Goal: Transaction & Acquisition: Subscribe to service/newsletter

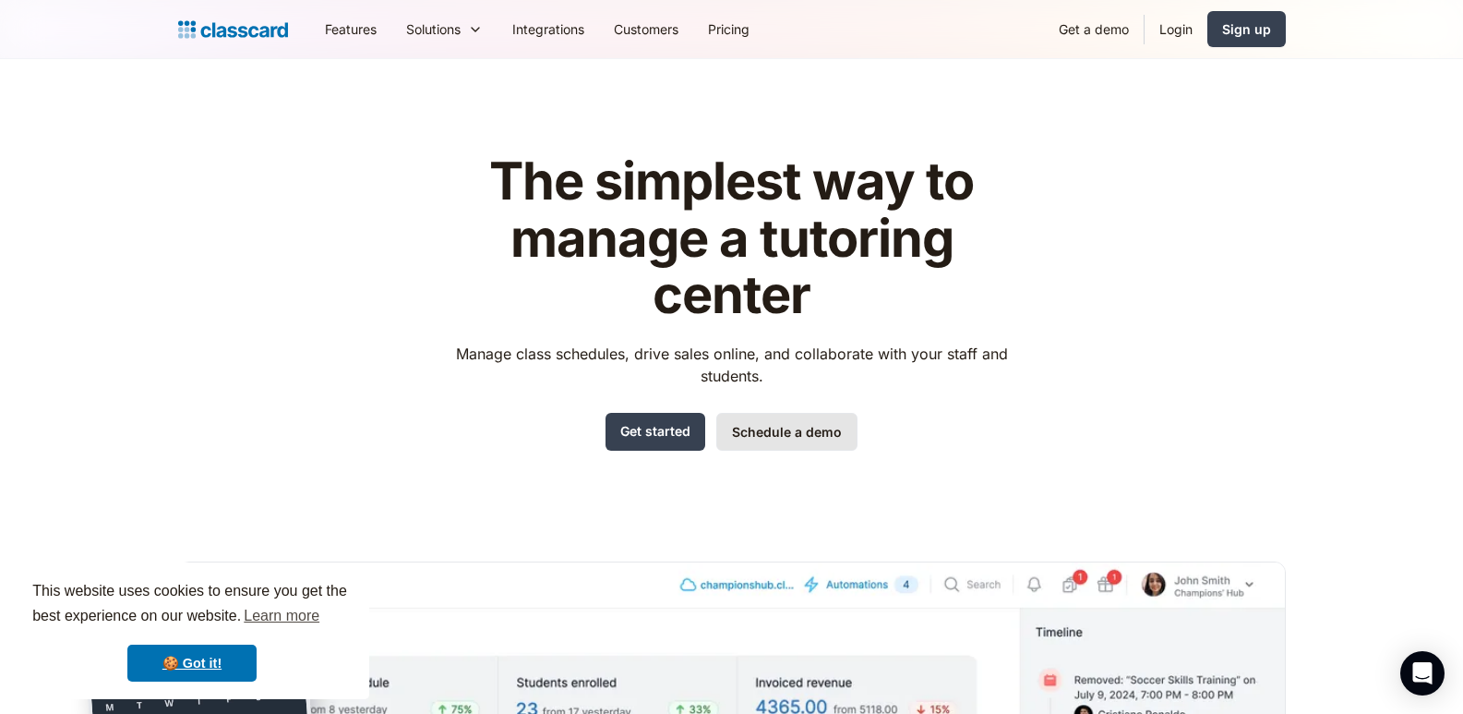
click at [744, 429] on link "Schedule a demo" at bounding box center [786, 432] width 141 height 38
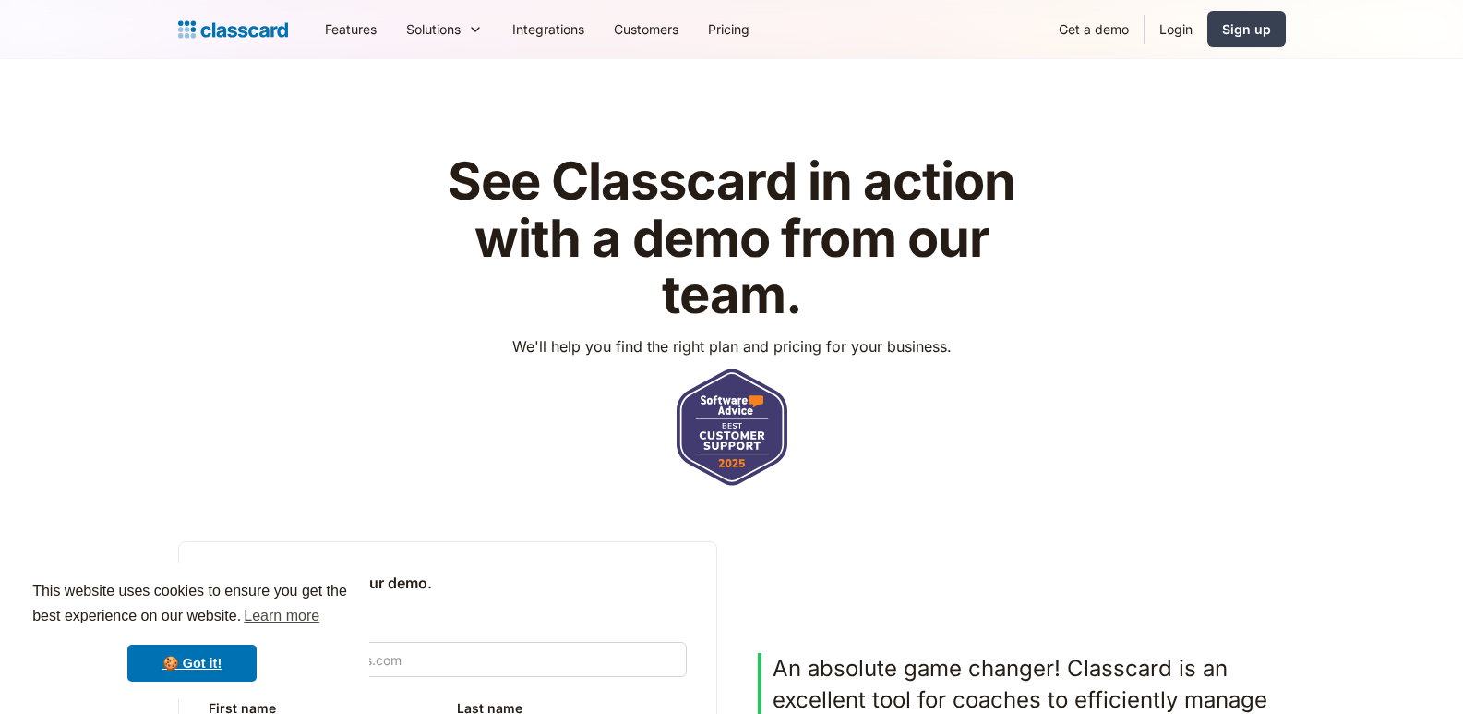
scroll to position [277, 0]
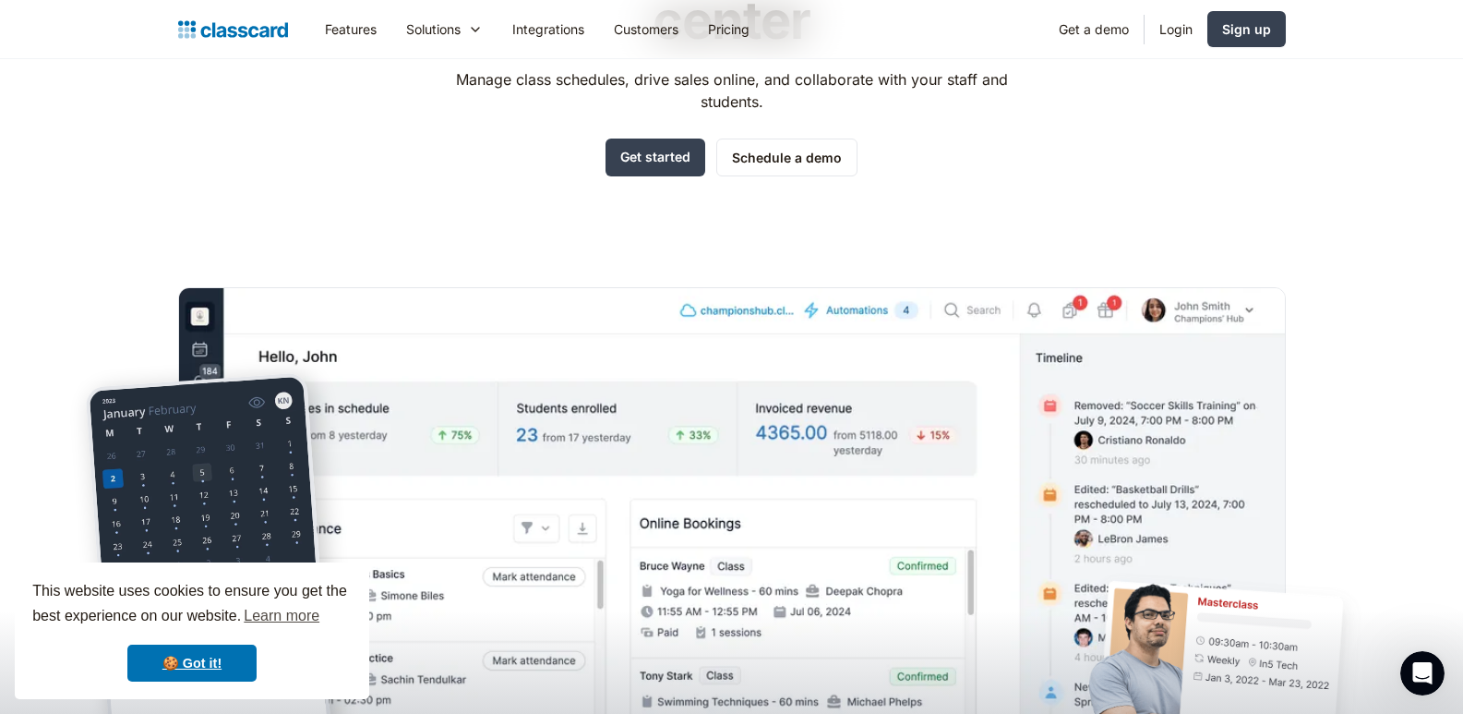
scroll to position [185, 0]
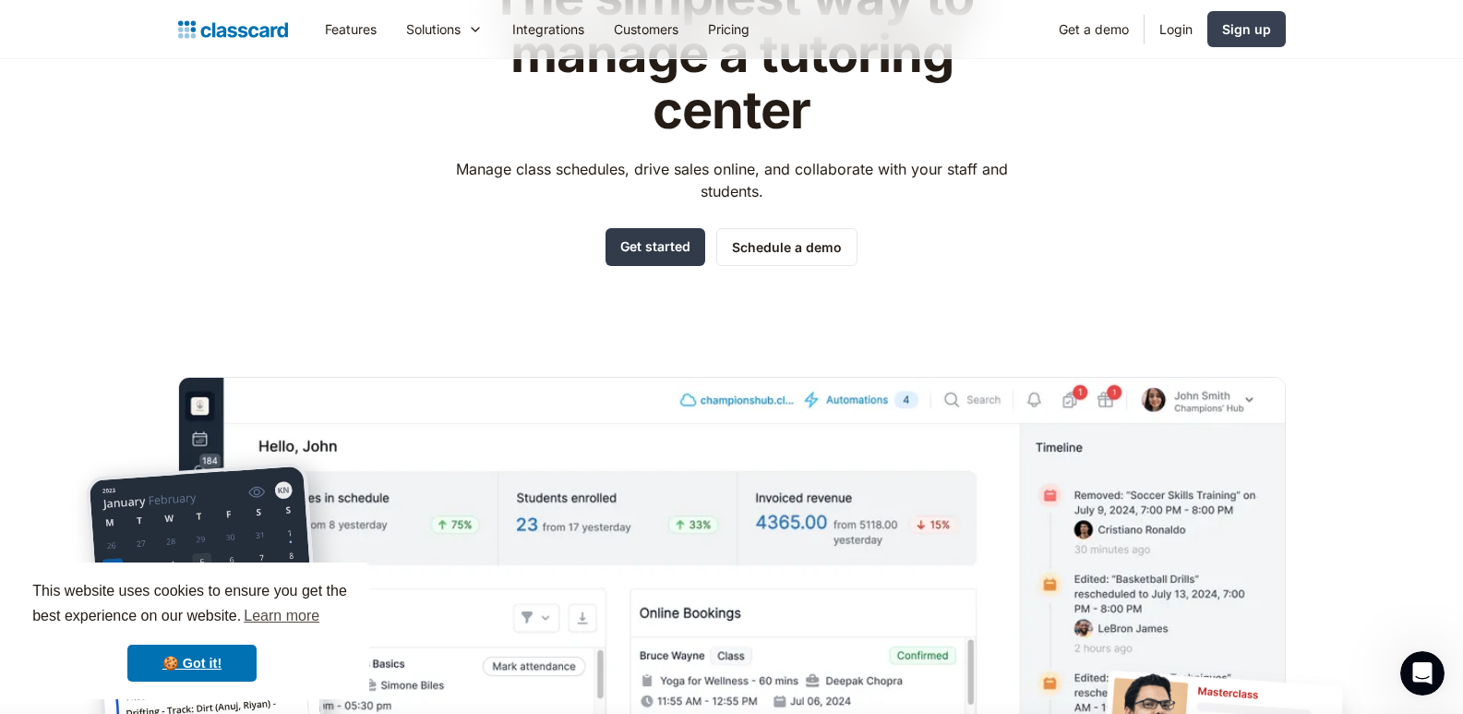
click at [643, 259] on link "Get started" at bounding box center [656, 247] width 100 height 38
